Goal: Register for event/course

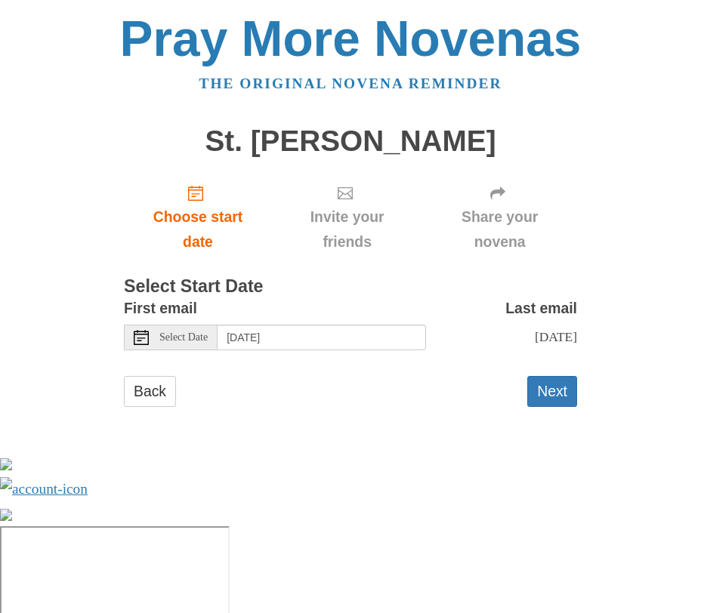
click at [162, 341] on span "Select Date" at bounding box center [183, 337] width 48 height 11
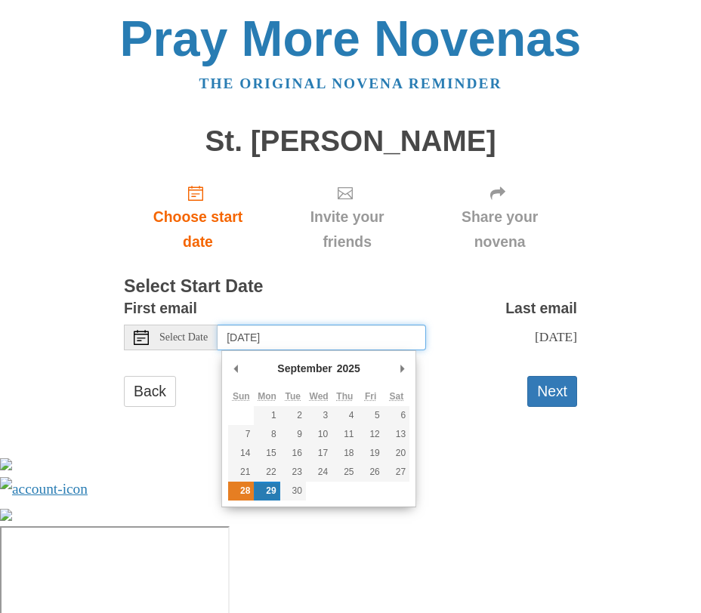
type input "[DATE]"
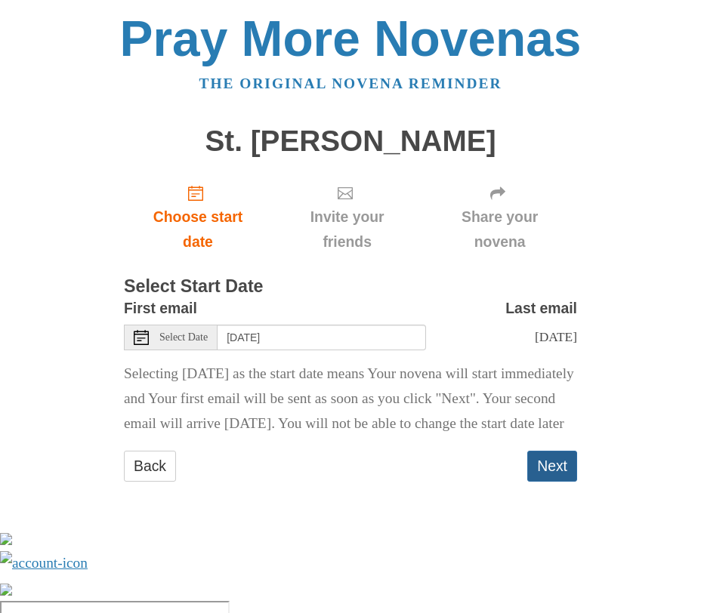
click at [568, 482] on button "Next" at bounding box center [552, 466] width 50 height 31
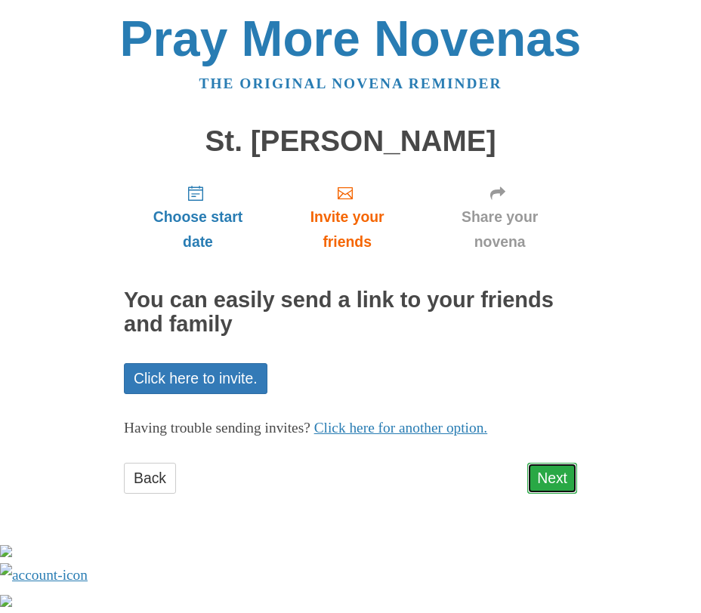
click at [570, 492] on link "Next" at bounding box center [552, 478] width 50 height 31
